Goal: Find specific page/section: Find specific page/section

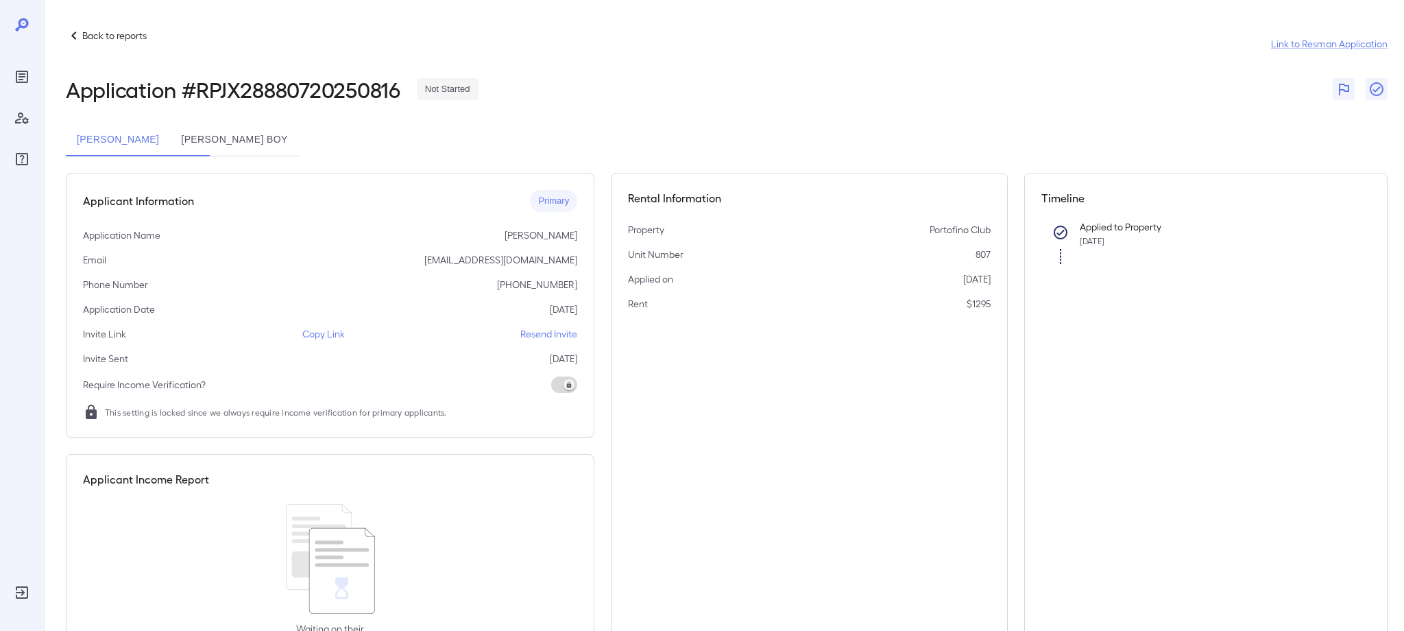
click at [76, 38] on icon at bounding box center [74, 35] width 16 height 16
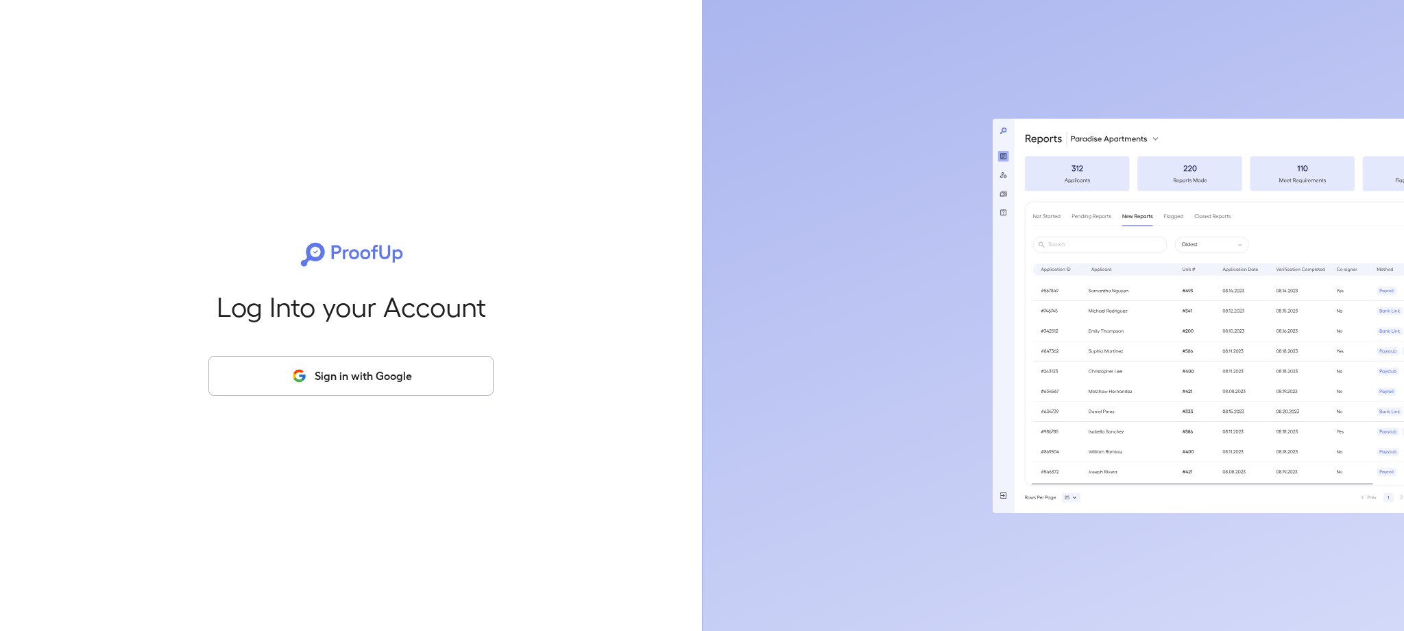
click at [279, 376] on button "Sign in with Google" at bounding box center [350, 376] width 285 height 40
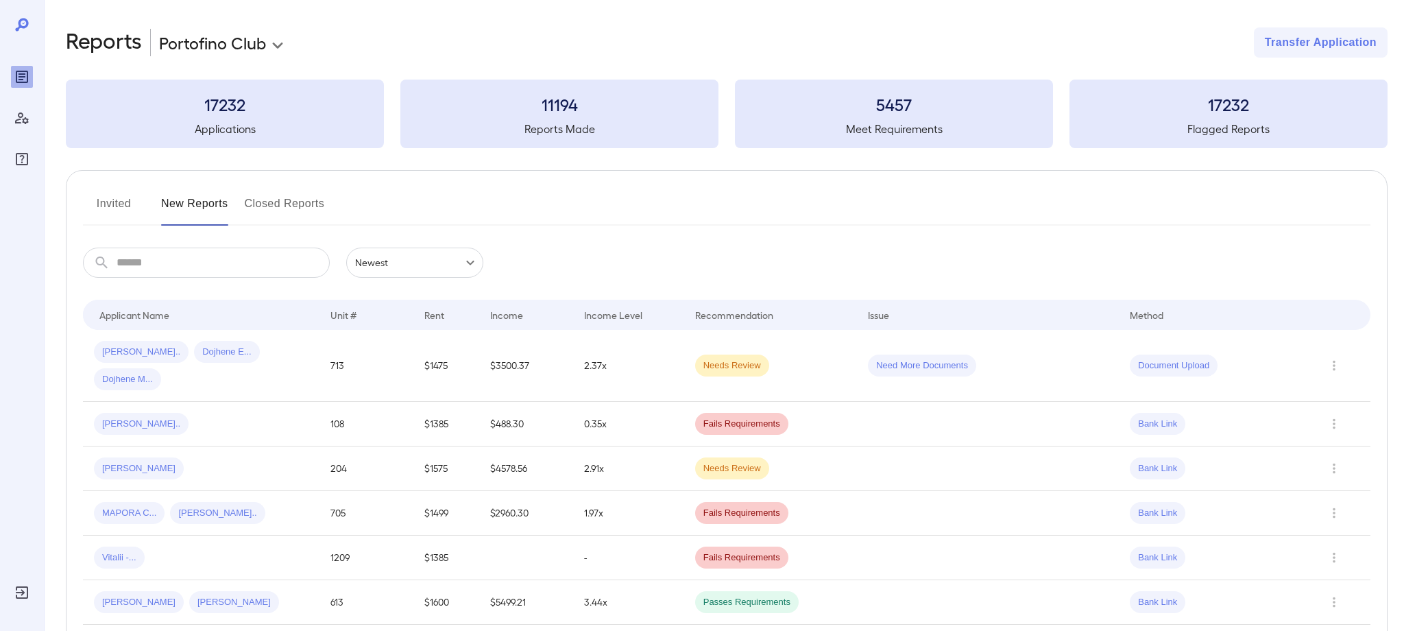
click at [125, 210] on button "Invited" at bounding box center [114, 209] width 62 height 33
